Goal: Navigation & Orientation: Go to known website

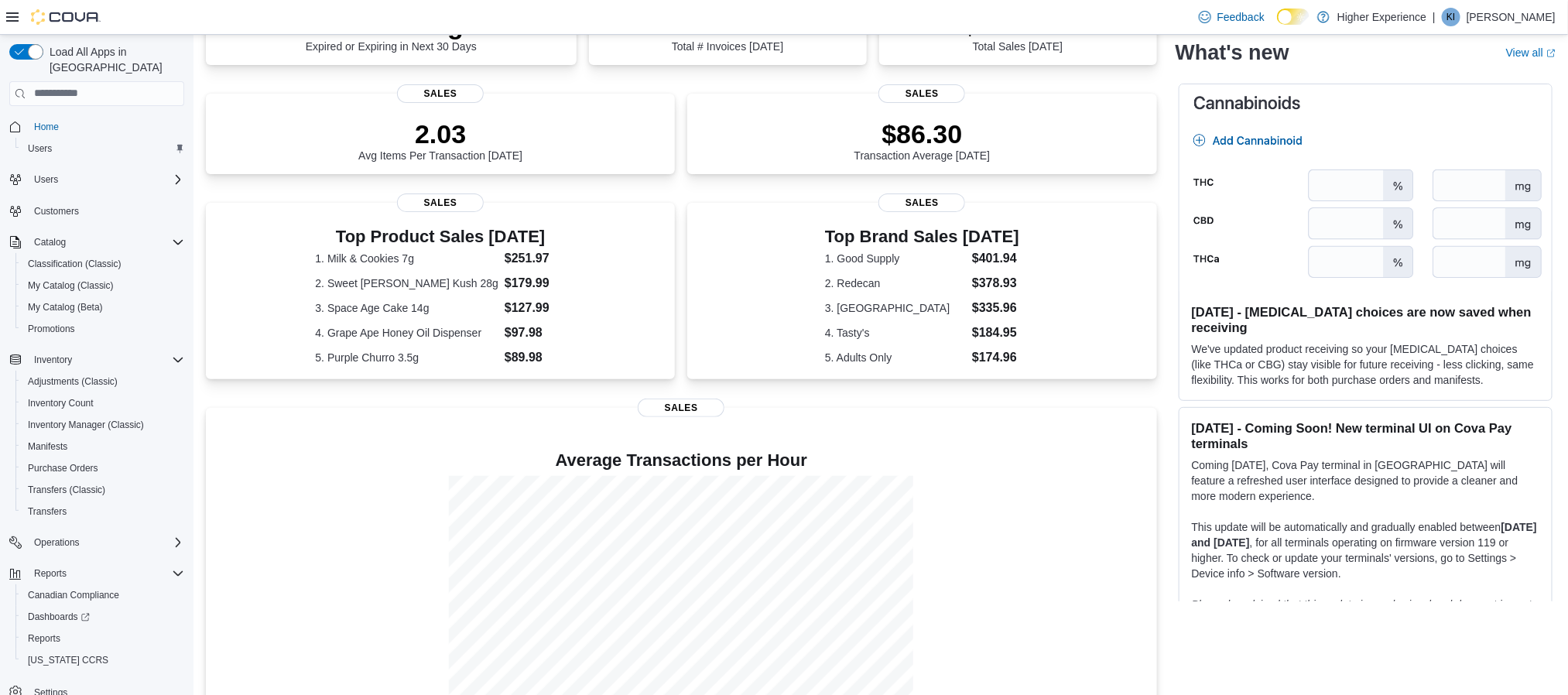
scroll to position [211, 0]
